Goal: Information Seeking & Learning: Learn about a topic

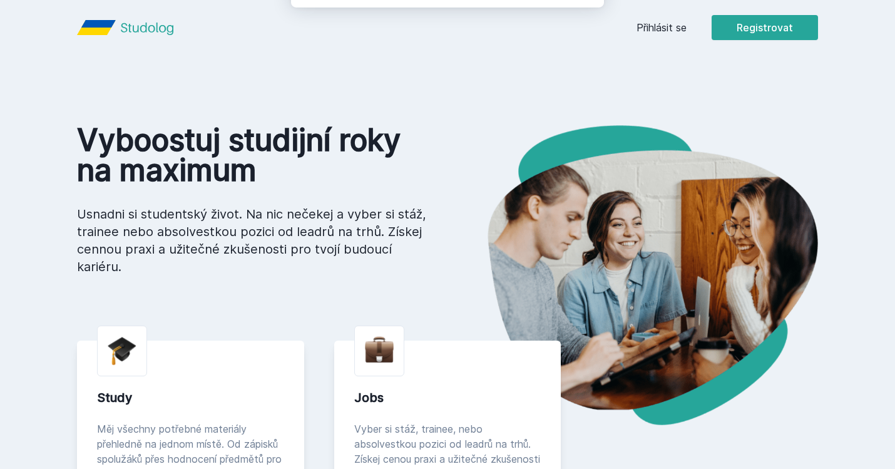
click at [499, 81] on button "Jasně, jsem pro" at bounding box center [534, 80] width 110 height 31
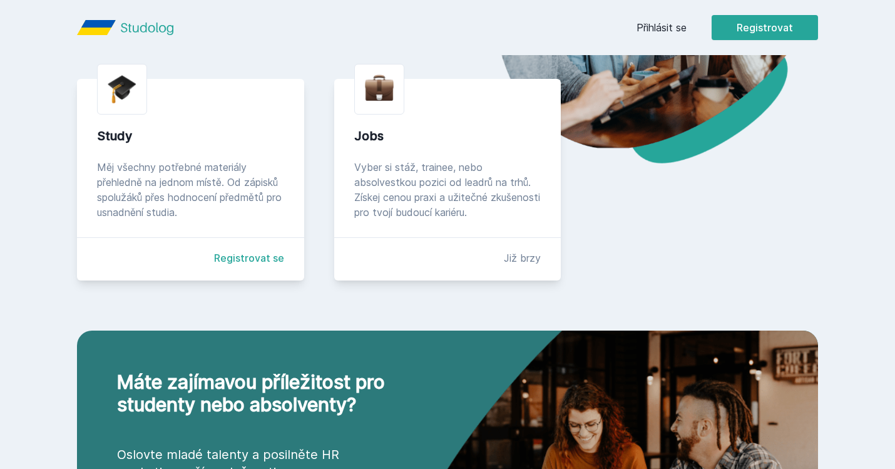
scroll to position [260, 0]
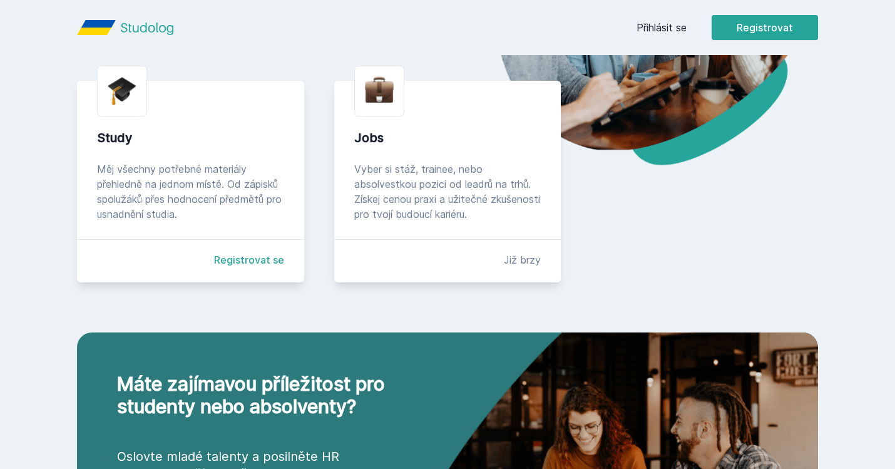
click at [252, 194] on div "Měj všechny potřebné materiály přehledně na jednom místě. Od zápisků spolužáků …" at bounding box center [190, 191] width 187 height 60
click at [266, 257] on link "Registrovat se" at bounding box center [249, 259] width 70 height 15
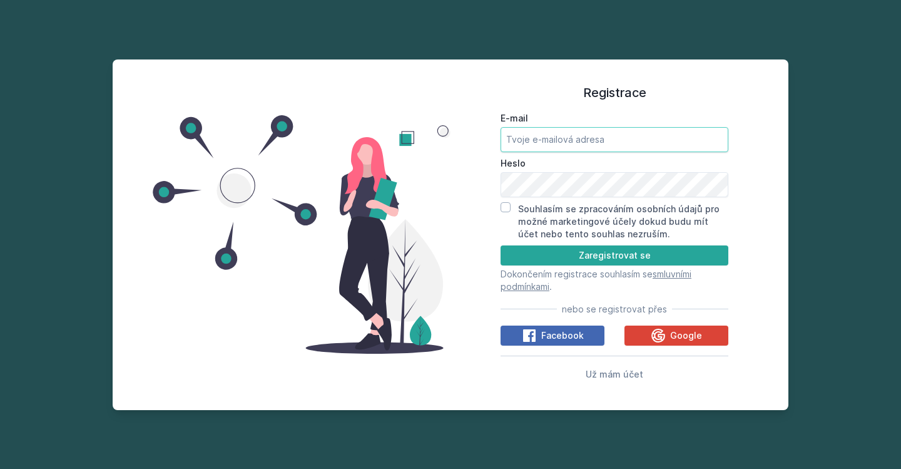
click at [578, 133] on input "E-mail" at bounding box center [615, 139] width 228 height 25
type input "[EMAIL_ADDRESS][DOMAIN_NAME]"
click at [504, 201] on form "E-mail yasmina_kuzhakhmetova@mail.ru Heslo Souhlasím se zpracováním osobních úd…" at bounding box center [615, 202] width 228 height 181
click at [507, 206] on input "Souhlasím se zpracováním osobních údajů pro možné marketingové účely dokud budu…" at bounding box center [506, 207] width 10 height 10
checkbox input "true"
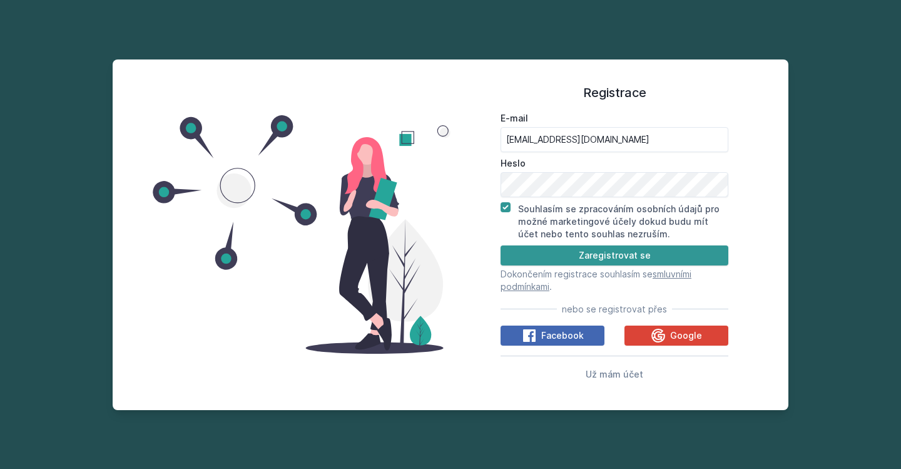
click at [624, 253] on button "Zaregistrovat se" at bounding box center [615, 255] width 228 height 20
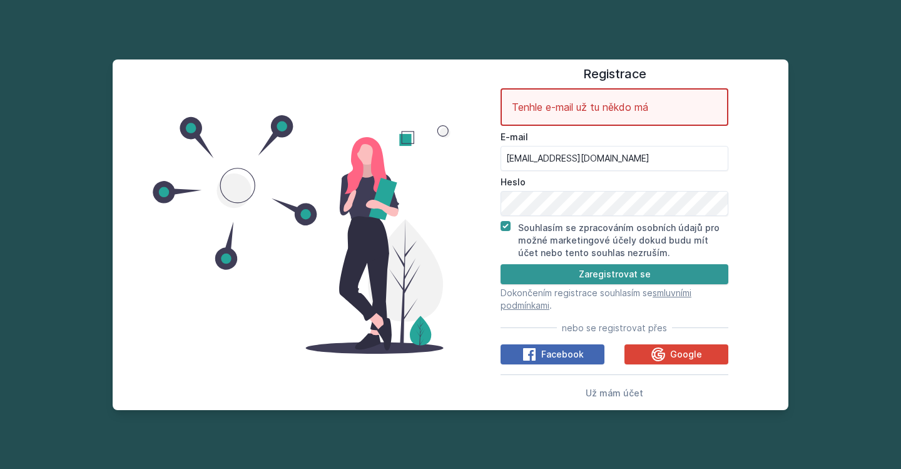
click at [605, 262] on form "Tenhle e-mail už tu někdo má E-mail yasmina_kuzhakhmetova@mail.ru Heslo Souhlas…" at bounding box center [615, 199] width 228 height 223
click at [661, 160] on input "[EMAIL_ADDRESS][DOMAIN_NAME]" at bounding box center [615, 158] width 228 height 25
click at [617, 392] on span "Už mám účet" at bounding box center [615, 392] width 58 height 11
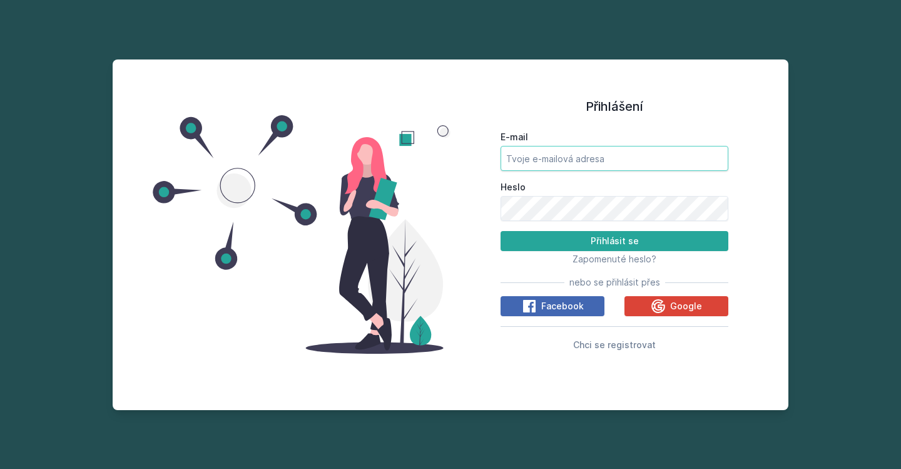
click at [593, 160] on input "E-mail" at bounding box center [615, 158] width 228 height 25
type input "[EMAIL_ADDRESS][DOMAIN_NAME]"
click at [501, 231] on button "Přihlásit se" at bounding box center [615, 241] width 228 height 20
click at [608, 260] on span "Zapomenuté heslo?" at bounding box center [615, 258] width 84 height 11
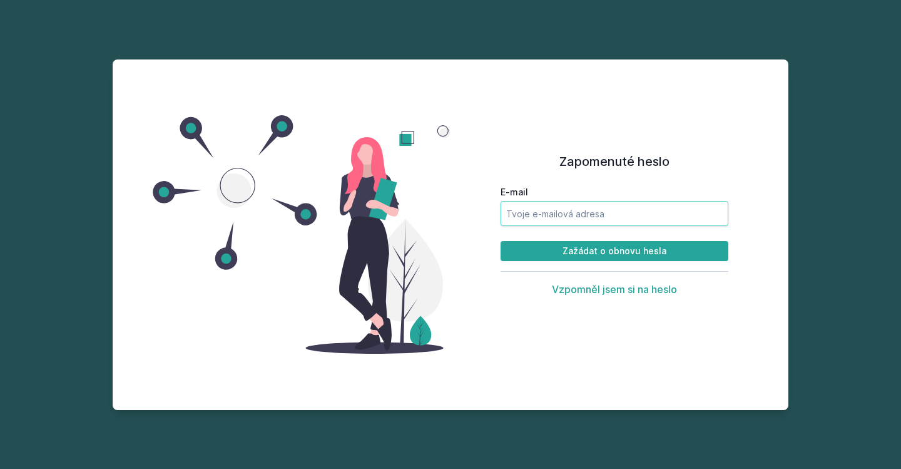
click at [637, 205] on input "E-mail" at bounding box center [615, 213] width 228 height 25
type input "[EMAIL_ADDRESS][DOMAIN_NAME]"
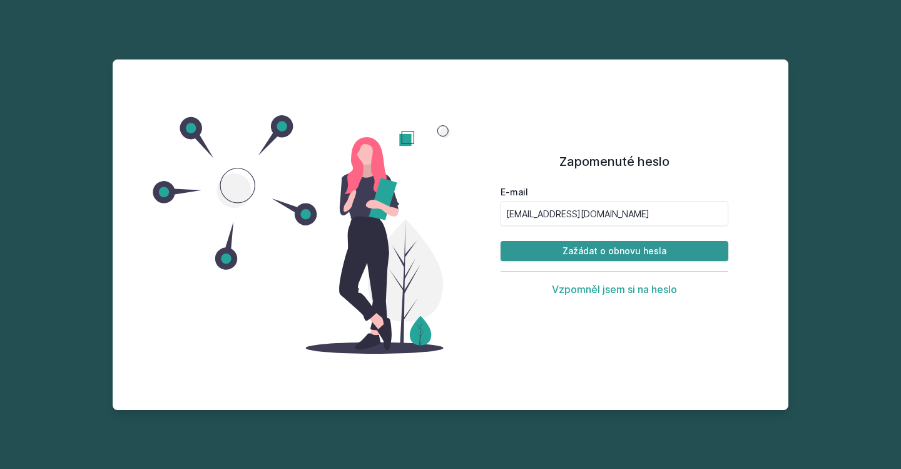
click at [671, 254] on button "Zažádat o obnovu hesla" at bounding box center [615, 251] width 228 height 20
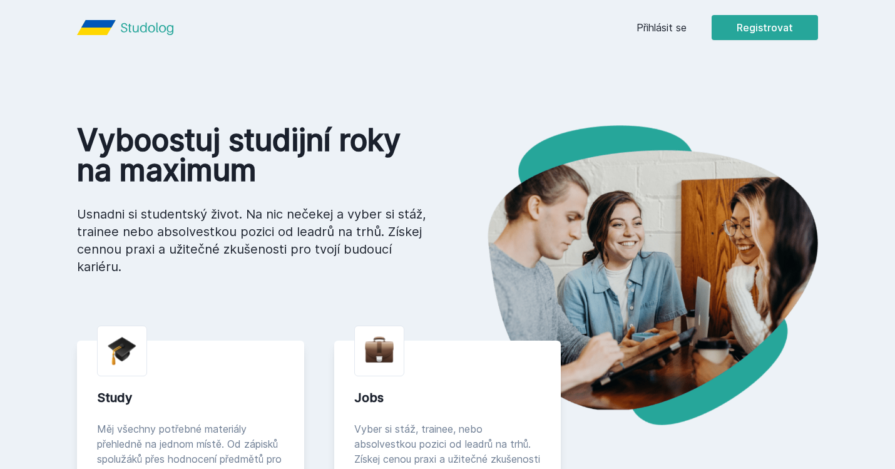
click at [678, 28] on link "Přihlásit se" at bounding box center [661, 27] width 50 height 15
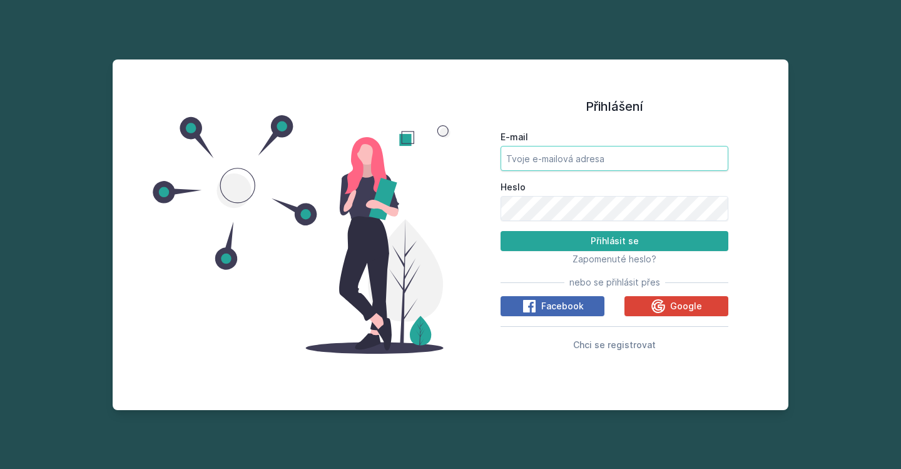
click at [560, 164] on input "E-mail" at bounding box center [615, 158] width 228 height 25
type input "[EMAIL_ADDRESS][DOMAIN_NAME]"
click at [501, 231] on button "Přihlásit se" at bounding box center [615, 241] width 228 height 20
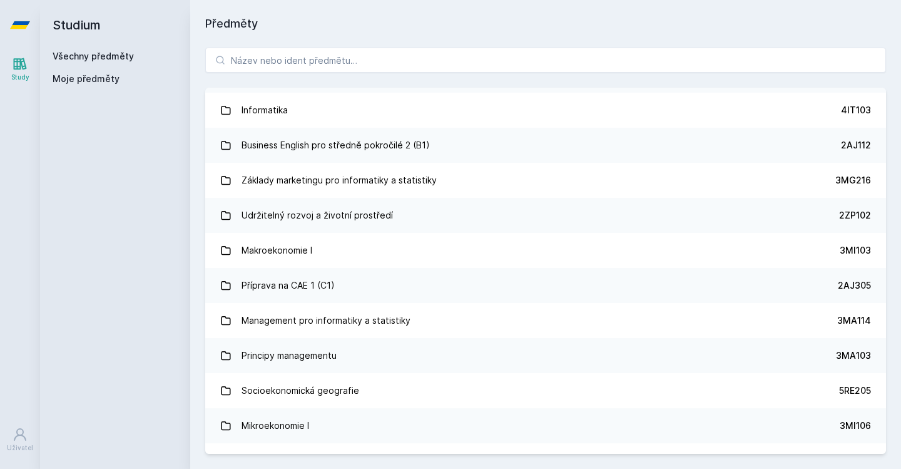
scroll to position [1255, 0]
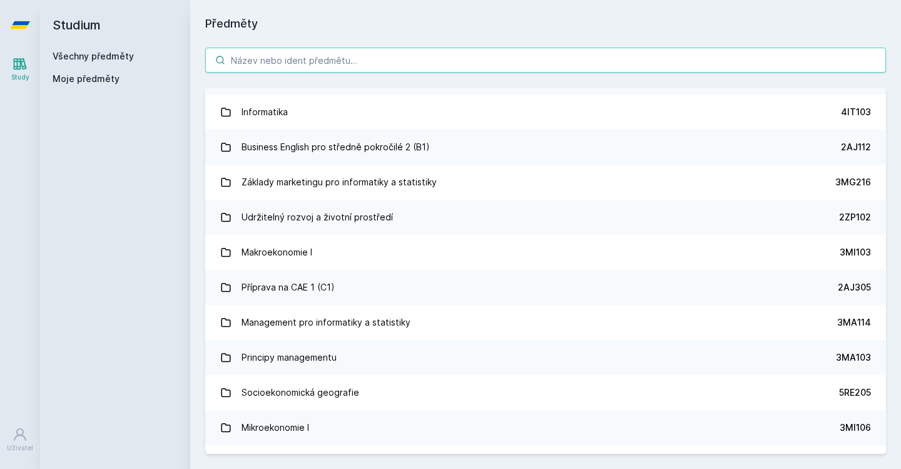
click at [419, 53] on input "search" at bounding box center [545, 60] width 681 height 25
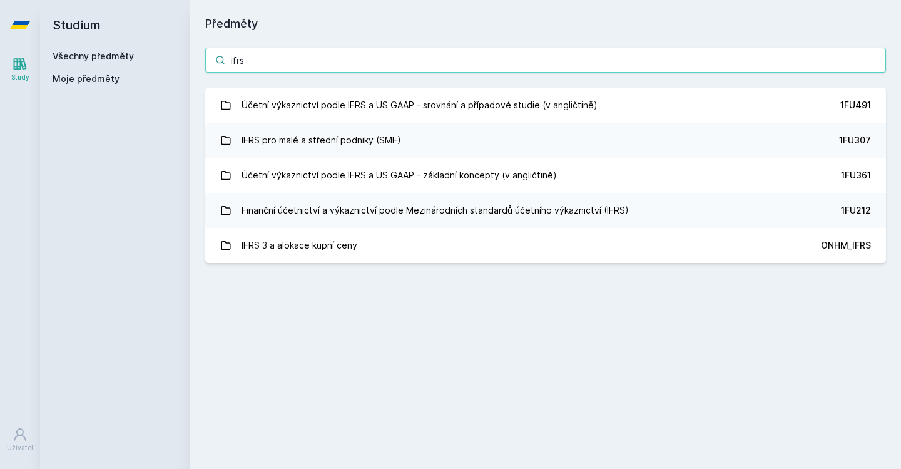
scroll to position [0, 0]
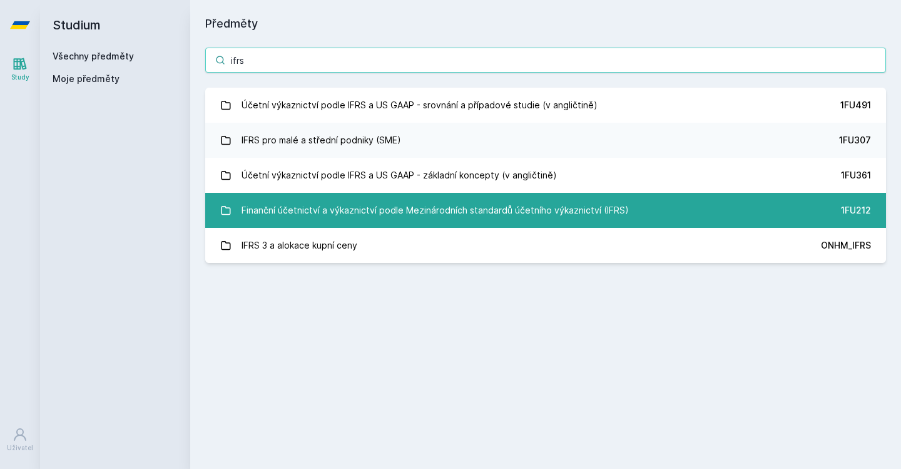
type input "ifrs"
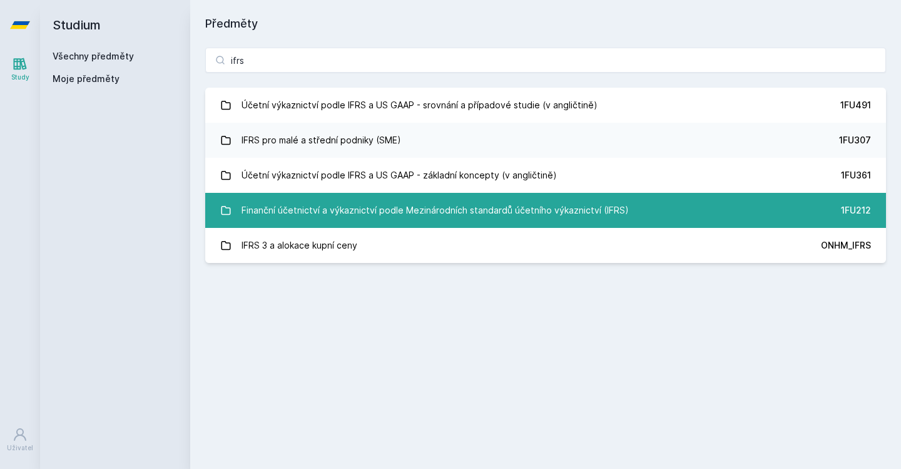
click at [479, 206] on div "Finanční účetnictví a výkaznictví podle Mezinárodních standardů účetního výkazn…" at bounding box center [435, 210] width 387 height 25
